Goal: Task Accomplishment & Management: Complete application form

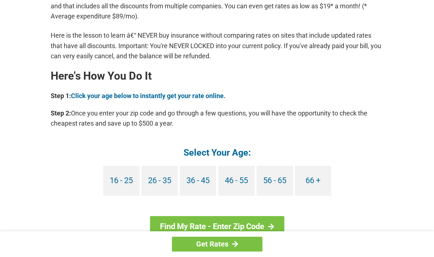
scroll to position [602, 0]
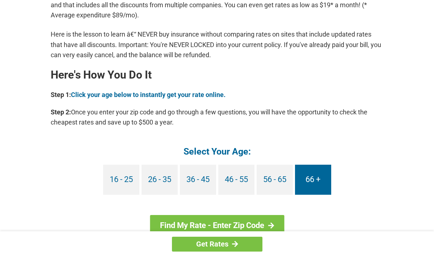
click at [313, 184] on link "66 +" at bounding box center [313, 180] width 36 height 30
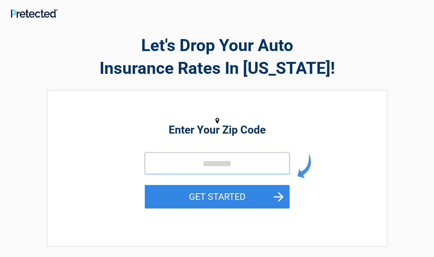
click at [175, 167] on input "tel" at bounding box center [217, 164] width 145 height 22
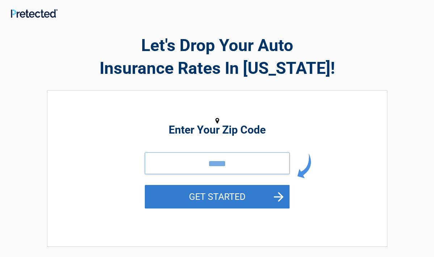
type input "*****"
click at [174, 195] on button "GET STARTED" at bounding box center [217, 197] width 145 height 24
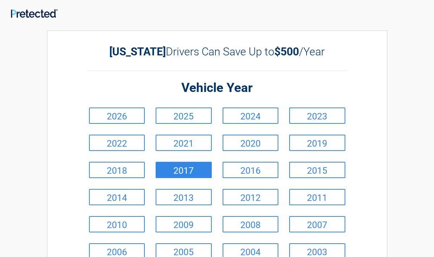
click at [188, 171] on link "2017" at bounding box center [184, 170] width 56 height 16
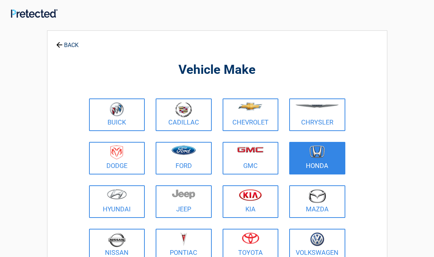
click at [300, 167] on link "Honda" at bounding box center [317, 158] width 56 height 33
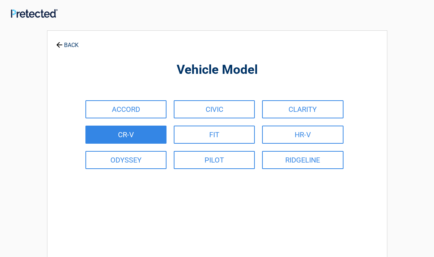
click at [147, 138] on link "CR-V" at bounding box center [125, 135] width 81 height 18
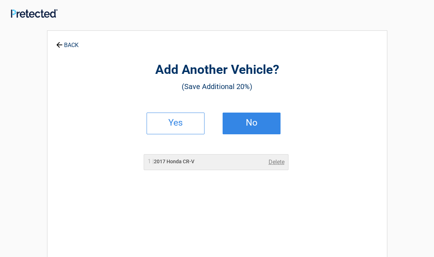
click at [235, 120] on link "No" at bounding box center [252, 124] width 58 height 22
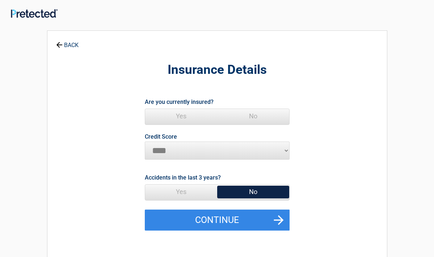
click at [250, 192] on span "No" at bounding box center [253, 192] width 72 height 14
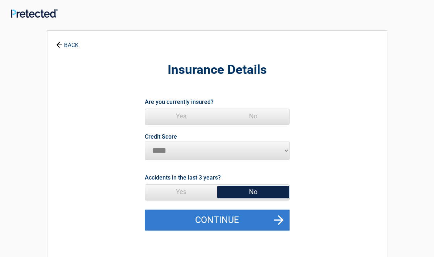
click at [258, 220] on button "Continue" at bounding box center [217, 220] width 145 height 21
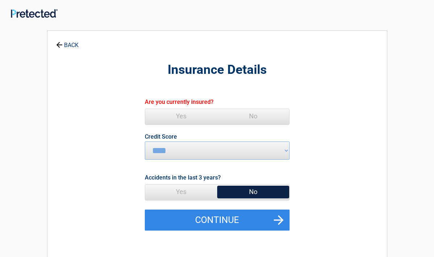
click at [178, 113] on span "Yes" at bounding box center [181, 116] width 72 height 14
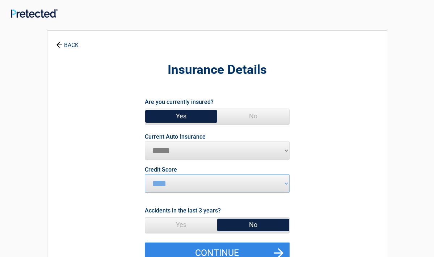
select select "********"
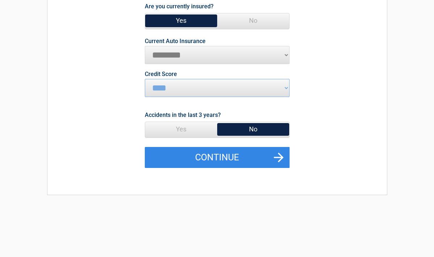
scroll to position [96, 0]
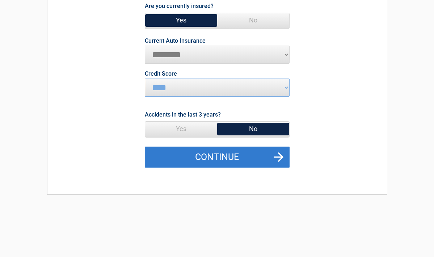
click at [282, 158] on button "Continue" at bounding box center [217, 157] width 145 height 21
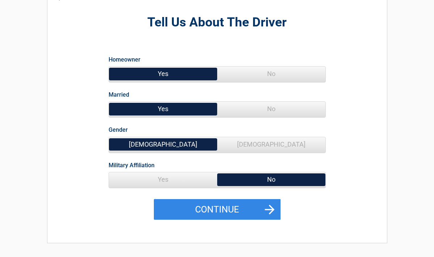
scroll to position [49, 0]
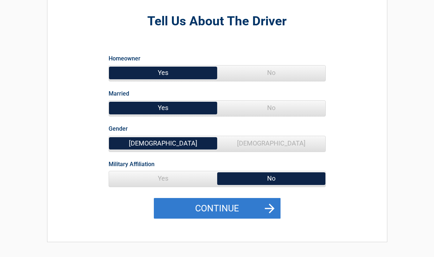
click at [269, 207] on button "Continue" at bounding box center [217, 208] width 127 height 21
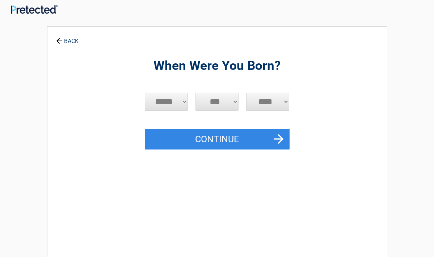
scroll to position [0, 0]
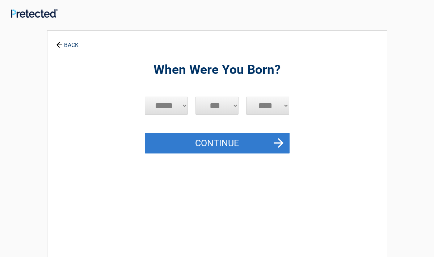
click at [276, 142] on button "Continue" at bounding box center [217, 143] width 145 height 21
